Goal: Information Seeking & Learning: Learn about a topic

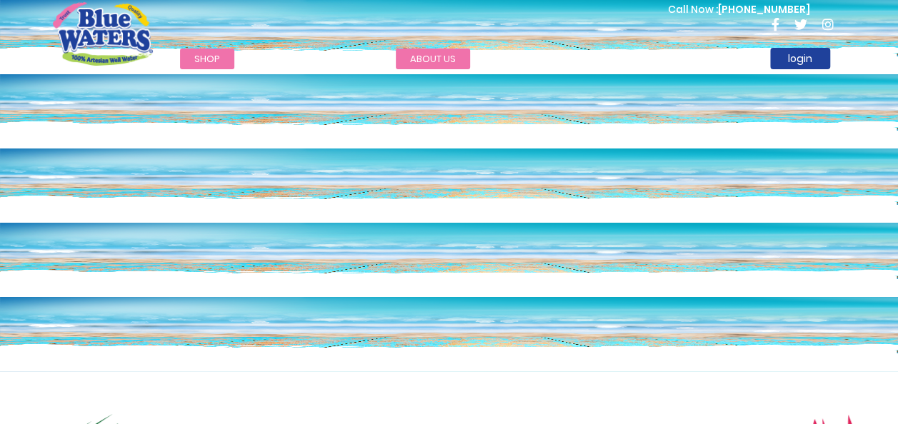
click at [437, 59] on link "about us" at bounding box center [433, 59] width 74 height 21
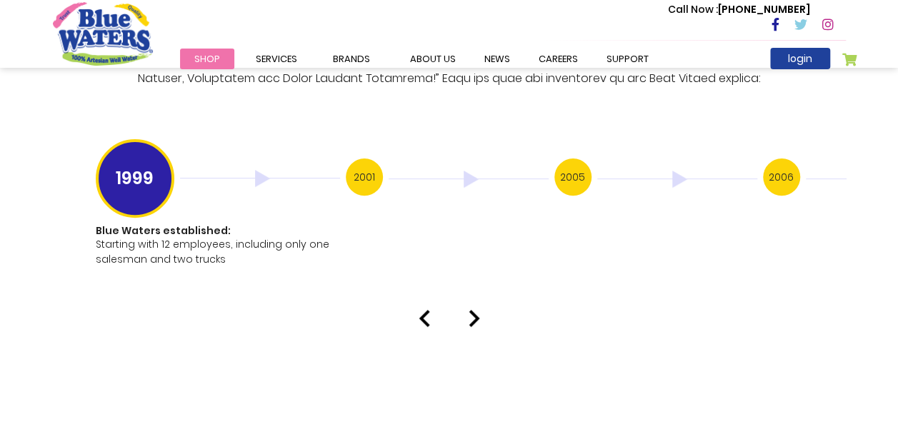
scroll to position [2836, 0]
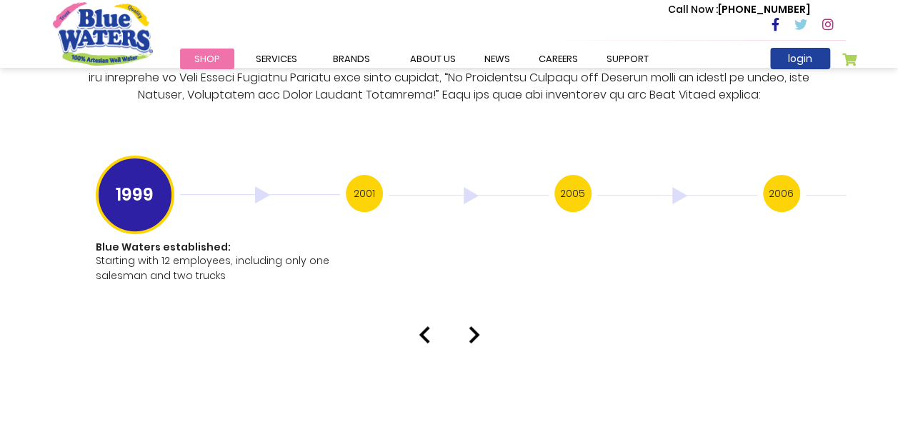
click at [480, 326] on div at bounding box center [449, 334] width 814 height 17
click at [474, 326] on img at bounding box center [474, 334] width 11 height 17
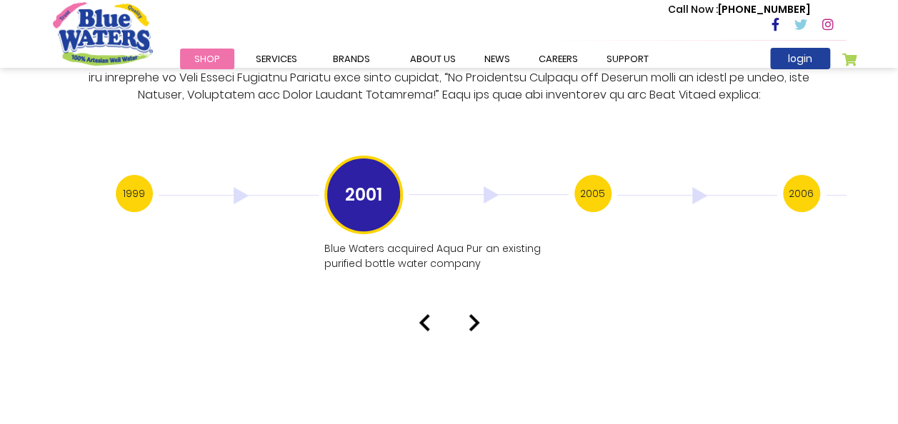
click at [422, 316] on img at bounding box center [424, 322] width 11 height 17
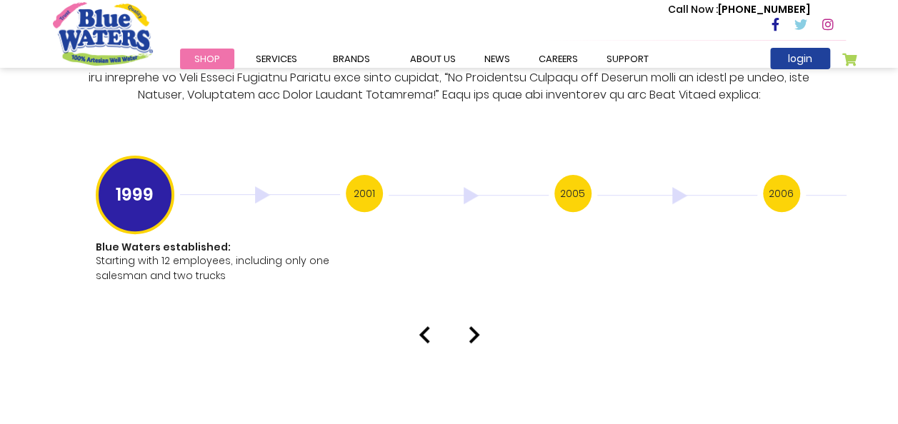
click at [473, 326] on img at bounding box center [474, 334] width 11 height 17
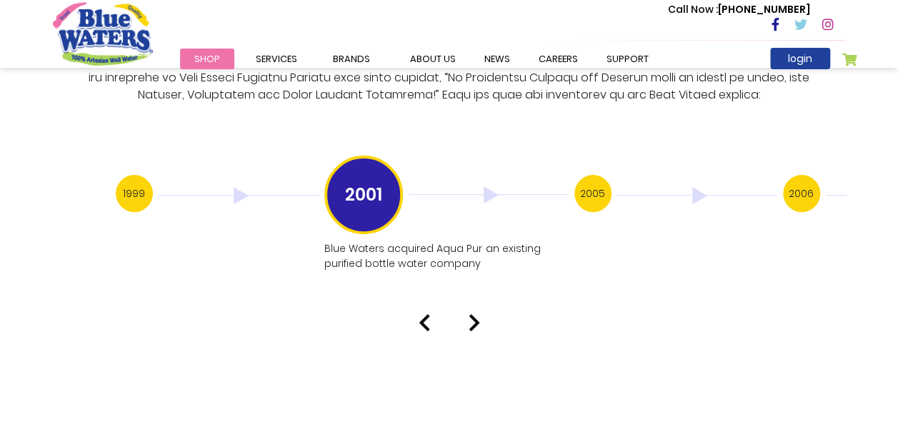
click at [477, 314] on img at bounding box center [474, 322] width 11 height 17
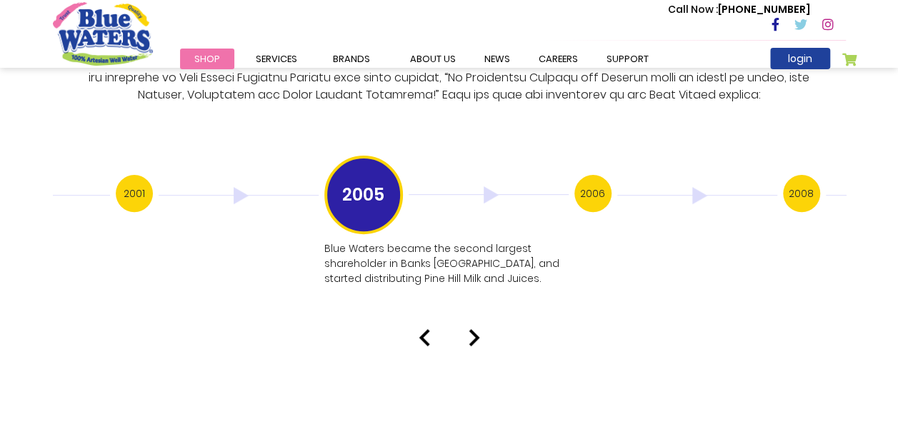
click at [477, 329] on img at bounding box center [474, 337] width 11 height 17
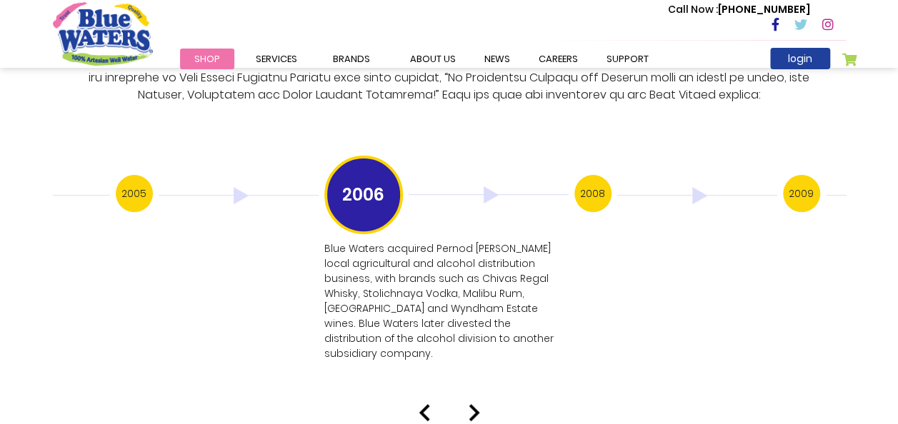
click at [470, 373] on div "Our History 1999 Blue Waters established: Starting with 12 employees, including…" at bounding box center [449, 96] width 898 height 650
click at [472, 404] on img at bounding box center [474, 412] width 11 height 17
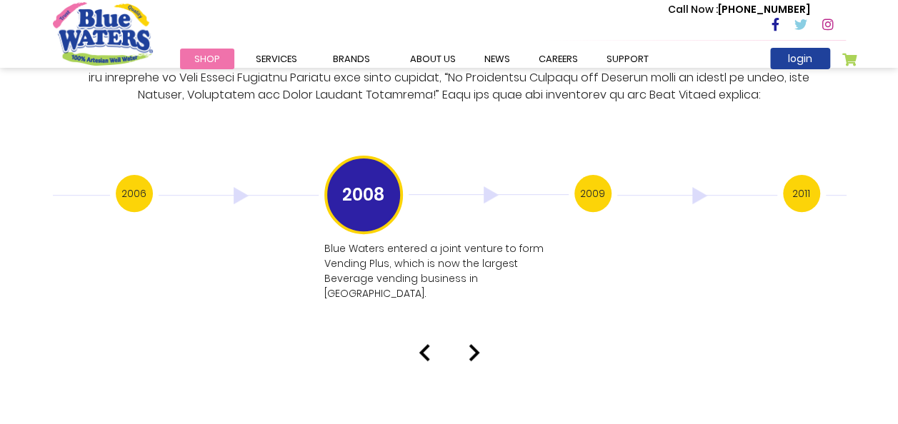
click at [477, 344] on img at bounding box center [474, 352] width 11 height 17
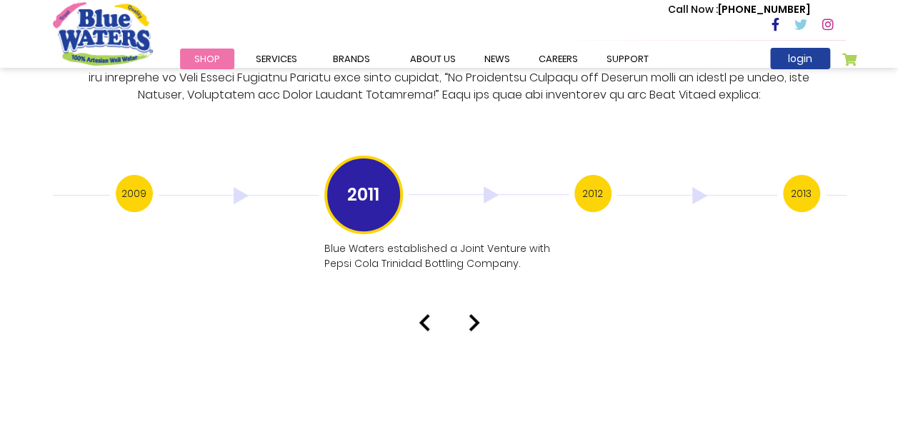
click at [473, 314] on img at bounding box center [474, 322] width 11 height 17
click at [473, 329] on img at bounding box center [474, 337] width 11 height 17
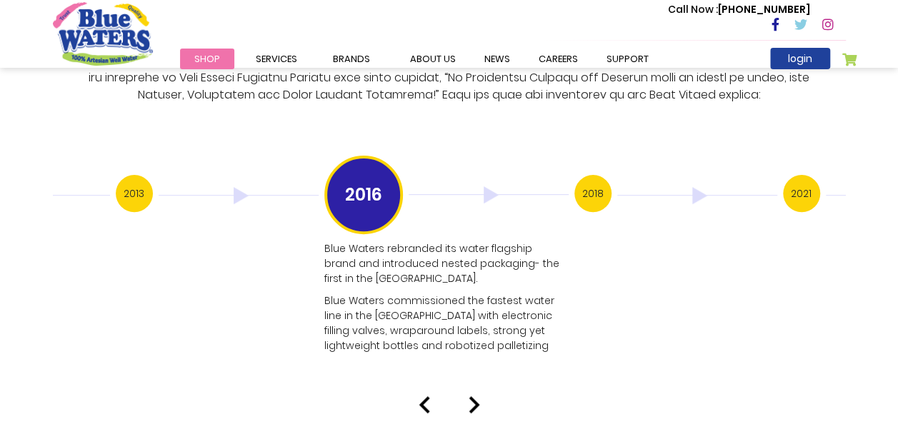
click at [474, 397] on img at bounding box center [474, 405] width 11 height 17
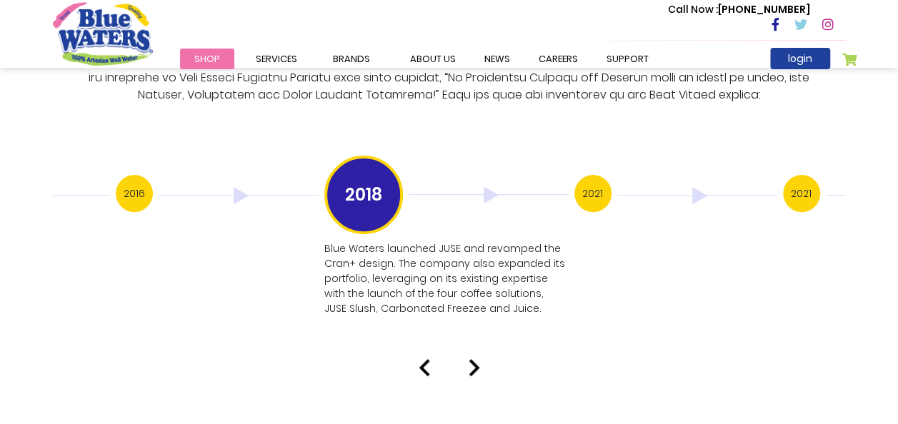
click at [476, 359] on img at bounding box center [474, 367] width 11 height 17
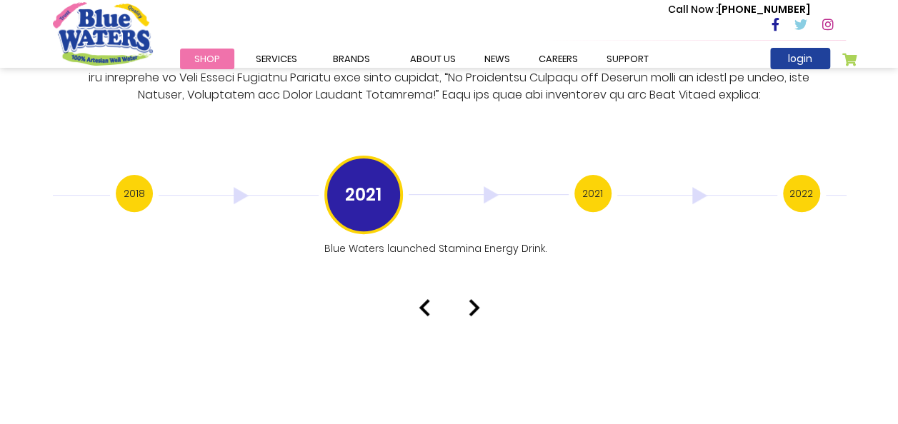
click at [477, 299] on img at bounding box center [474, 307] width 11 height 17
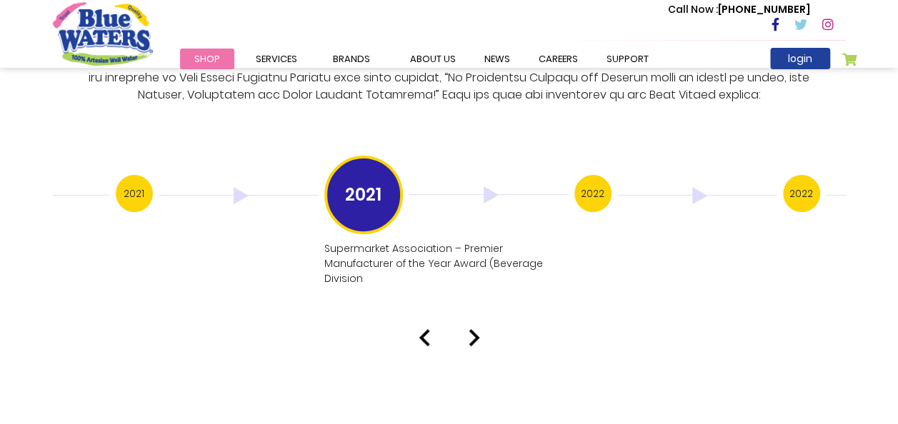
click at [477, 329] on img at bounding box center [474, 337] width 11 height 17
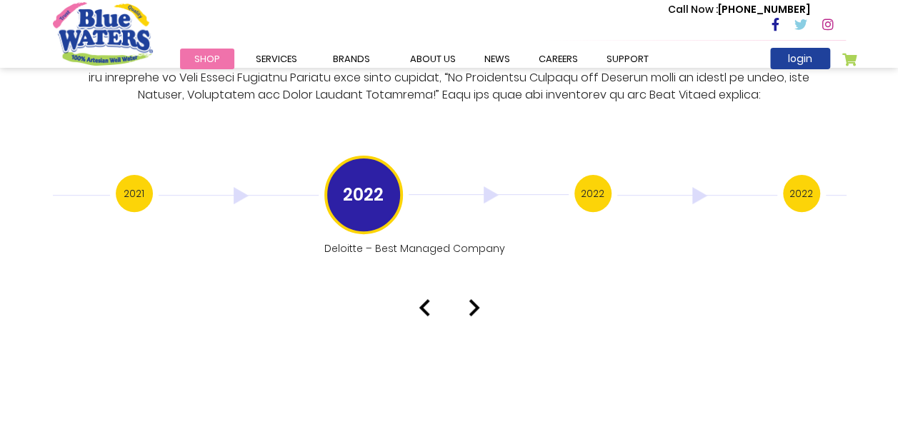
click at [478, 299] on img at bounding box center [474, 307] width 11 height 17
click at [478, 298] on div "Our History 1999 Blue Waters established: Starting with 12 employees, including…" at bounding box center [449, 51] width 898 height 560
click at [478, 314] on img at bounding box center [474, 322] width 11 height 17
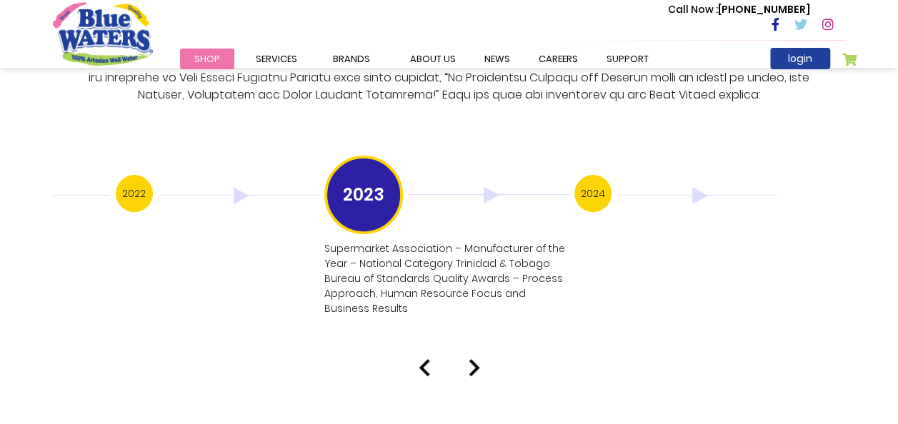
click at [469, 359] on img at bounding box center [474, 367] width 11 height 17
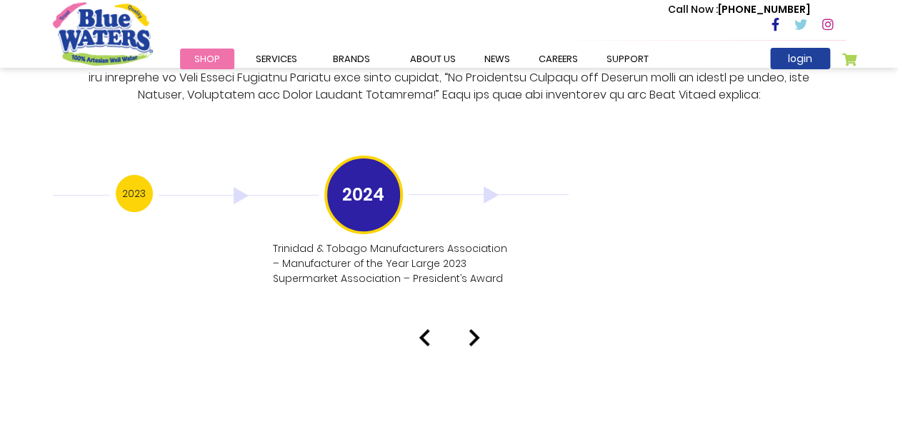
click at [481, 329] on div at bounding box center [449, 337] width 814 height 17
click at [473, 329] on img at bounding box center [474, 337] width 11 height 17
click at [479, 329] on div at bounding box center [449, 337] width 814 height 17
click at [422, 329] on img at bounding box center [424, 337] width 11 height 17
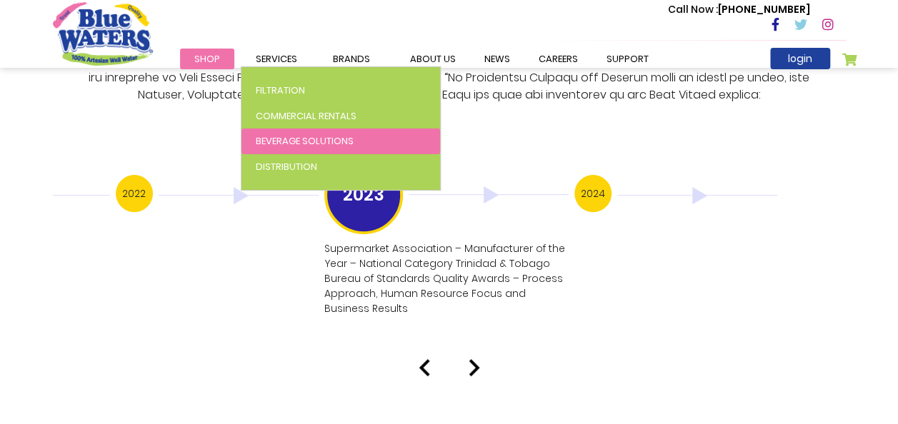
click at [276, 143] on span "Beverage Solutions" at bounding box center [305, 141] width 98 height 14
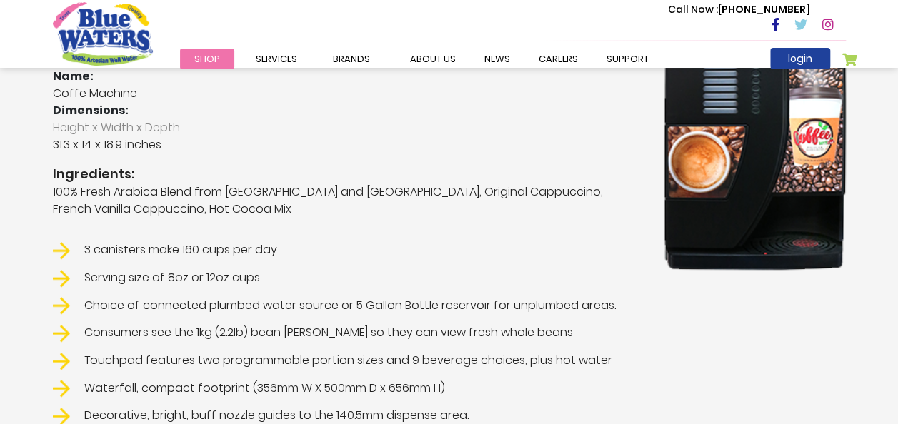
scroll to position [286, 0]
